Goal: Task Accomplishment & Management: Manage account settings

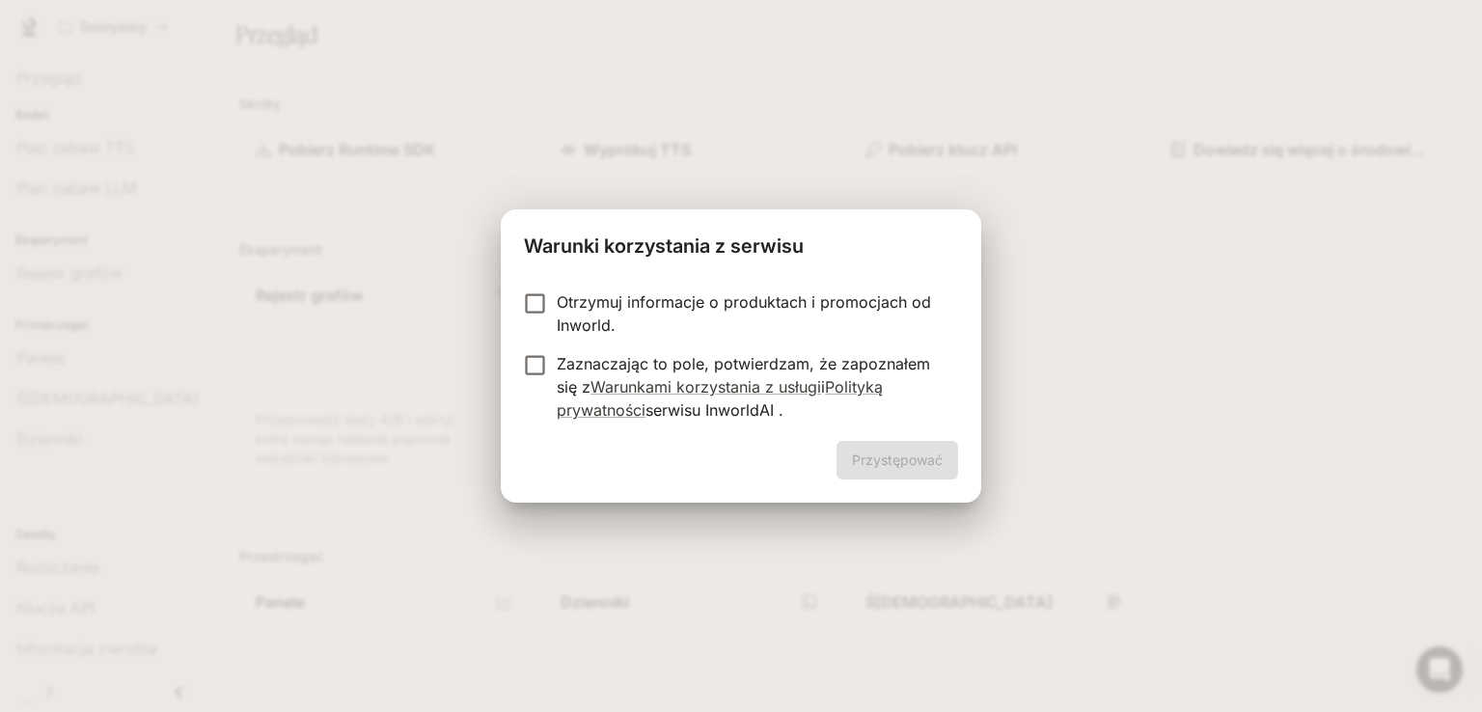
click at [1182, 480] on div "Warunki korzystania z serwisu Otrzymuj informacje o produktach i promocjach od …" at bounding box center [741, 356] width 1482 height 712
click at [1154, 448] on div "Warunki korzystania z serwisu Otrzymuj informacje o produktach i promocjach od …" at bounding box center [741, 356] width 1482 height 712
drag, startPoint x: 1157, startPoint y: 443, endPoint x: 1169, endPoint y: 311, distance: 132.8
click at [1158, 413] on div "Warunki korzystania z serwisu Otrzymuj informacje o produktach i promocjach od …" at bounding box center [741, 356] width 1482 height 712
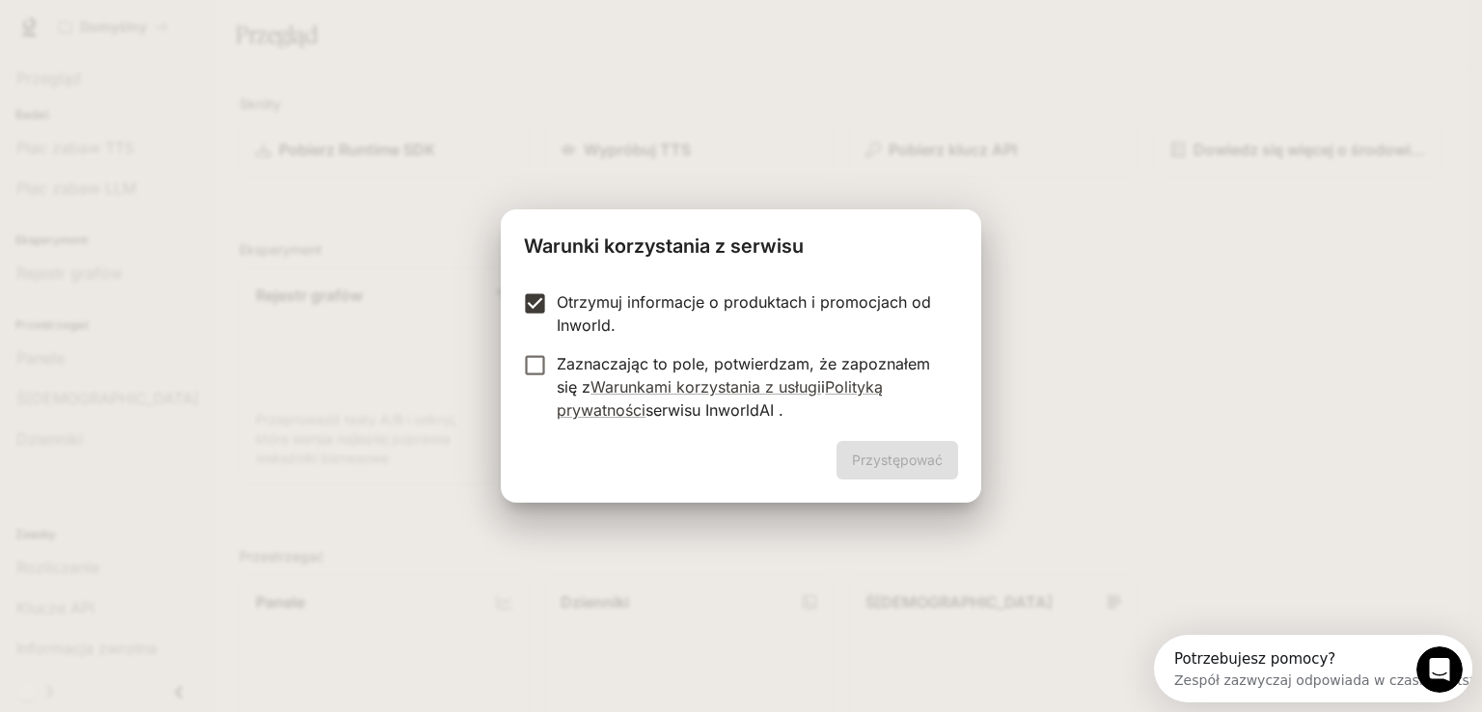
click at [616, 355] on font "Zaznaczając to pole, potwierdzam, że zapoznałem się z" at bounding box center [743, 375] width 373 height 42
click at [898, 468] on font "Przystępować" at bounding box center [897, 460] width 91 height 24
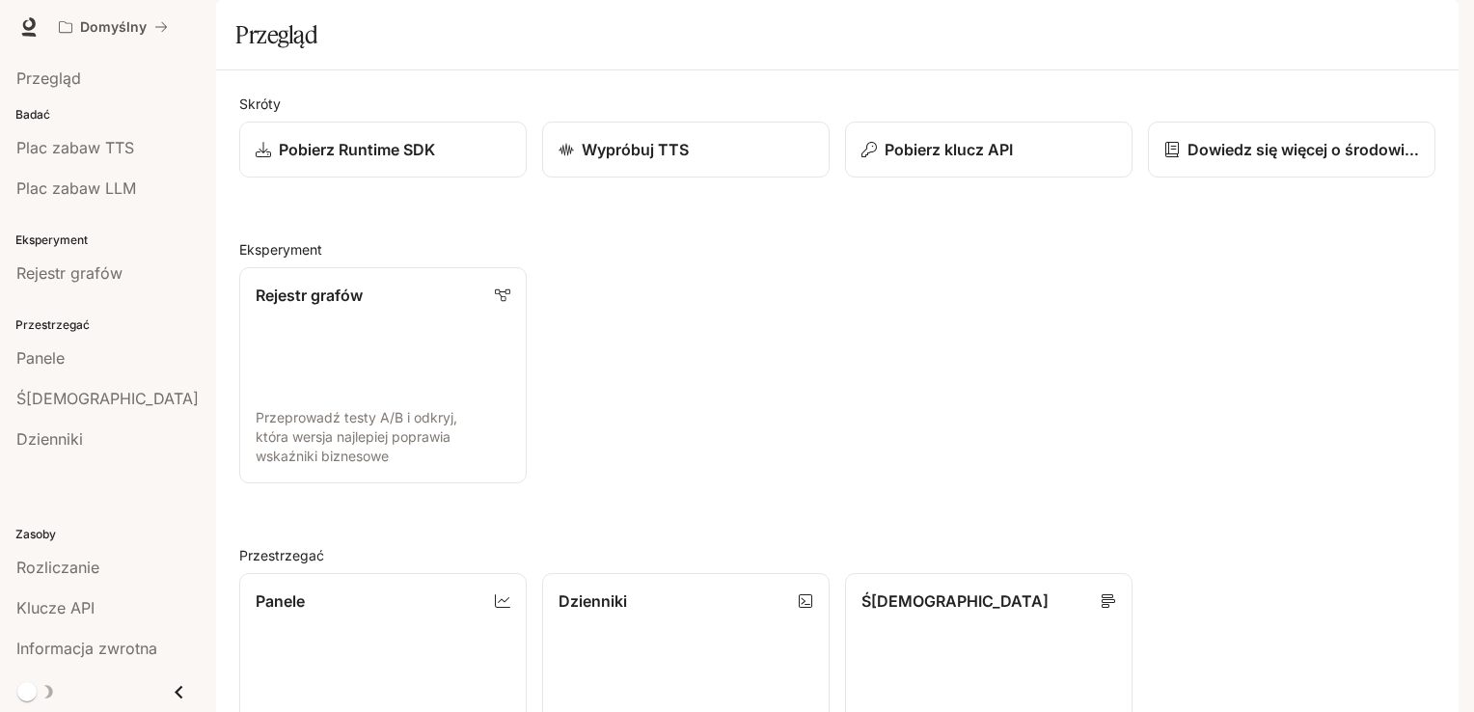
click at [1436, 37] on img "button" at bounding box center [1431, 27] width 27 height 27
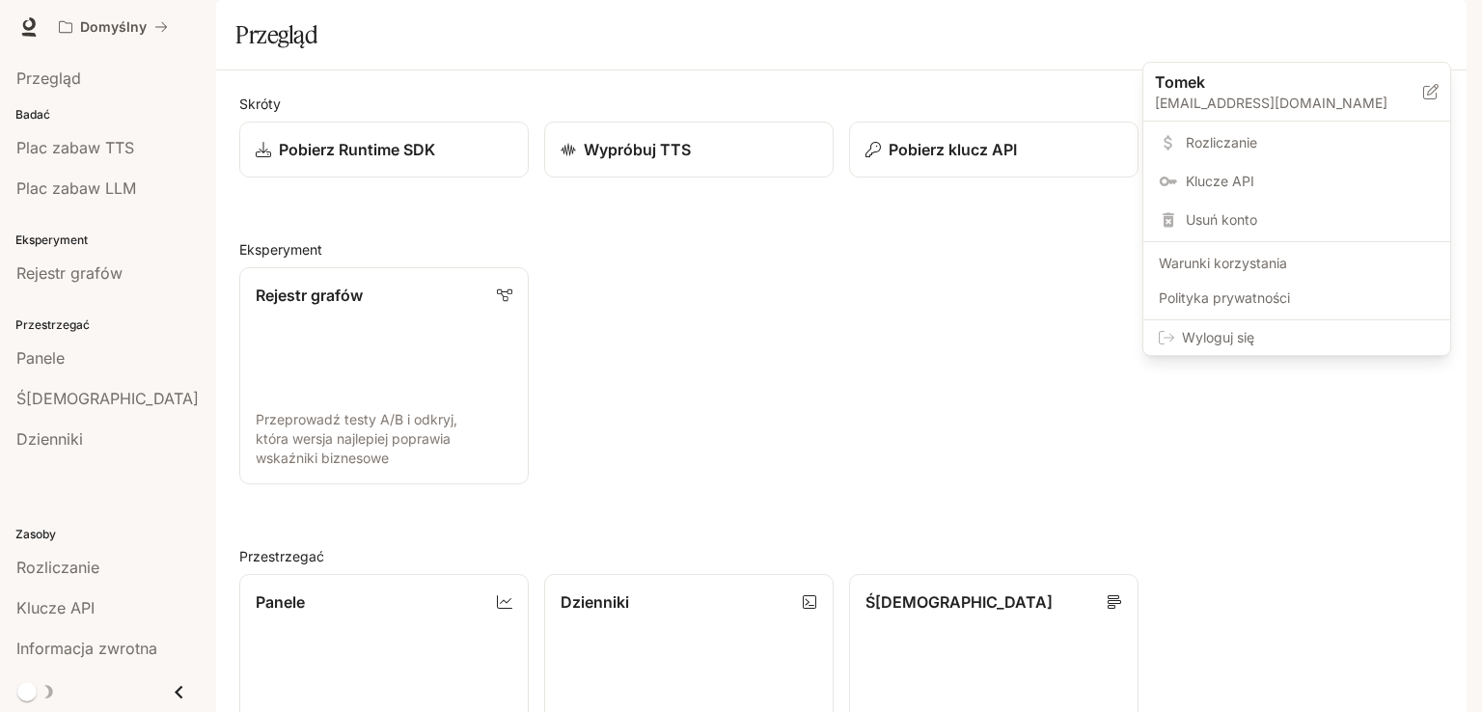
click at [831, 408] on div at bounding box center [741, 356] width 1482 height 712
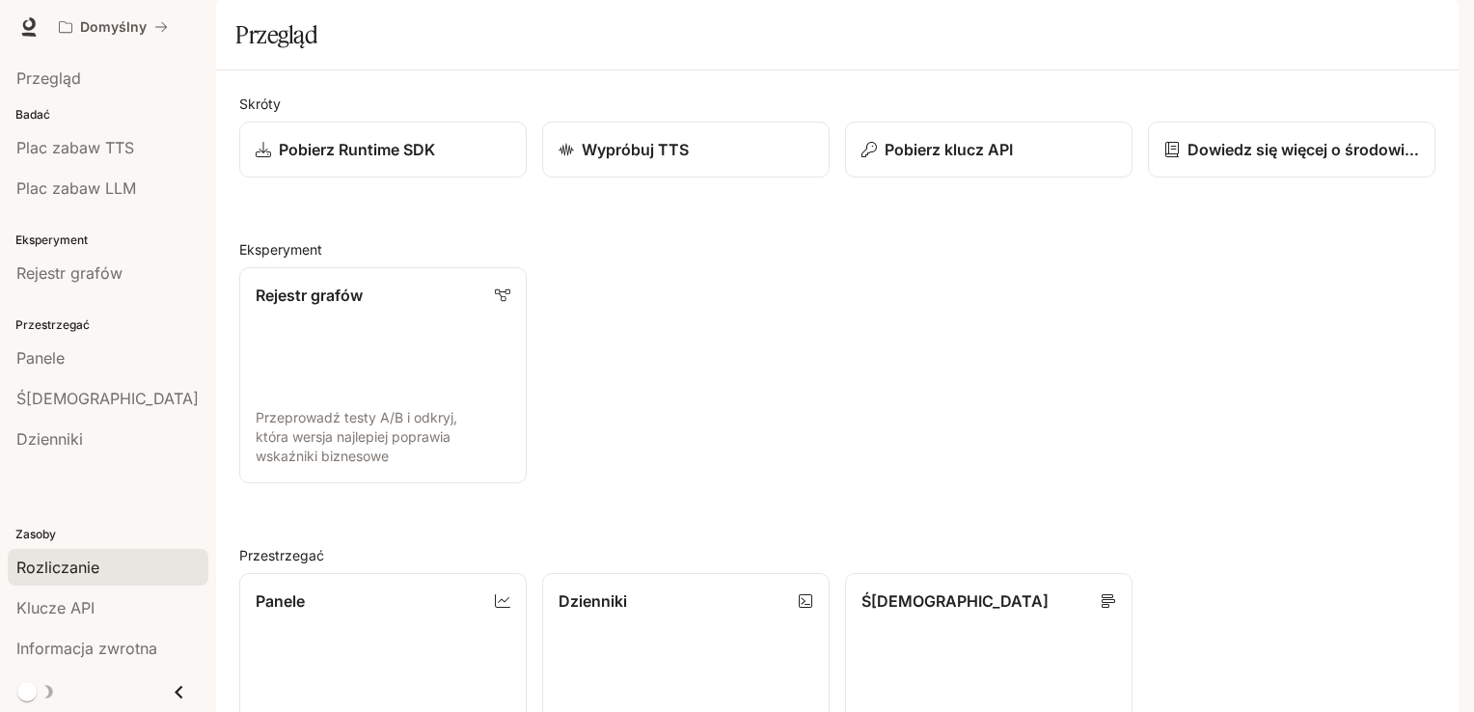
click at [65, 564] on font "Rozliczanie" at bounding box center [57, 567] width 83 height 19
